Goal: Find specific page/section: Find specific page/section

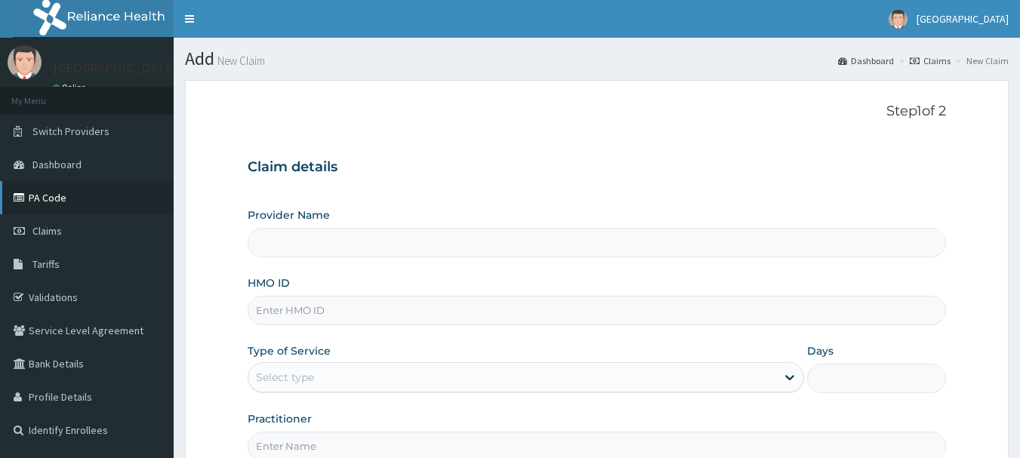
click at [69, 191] on link "PA Code" at bounding box center [87, 197] width 174 height 33
